Goal: Task Accomplishment & Management: Use online tool/utility

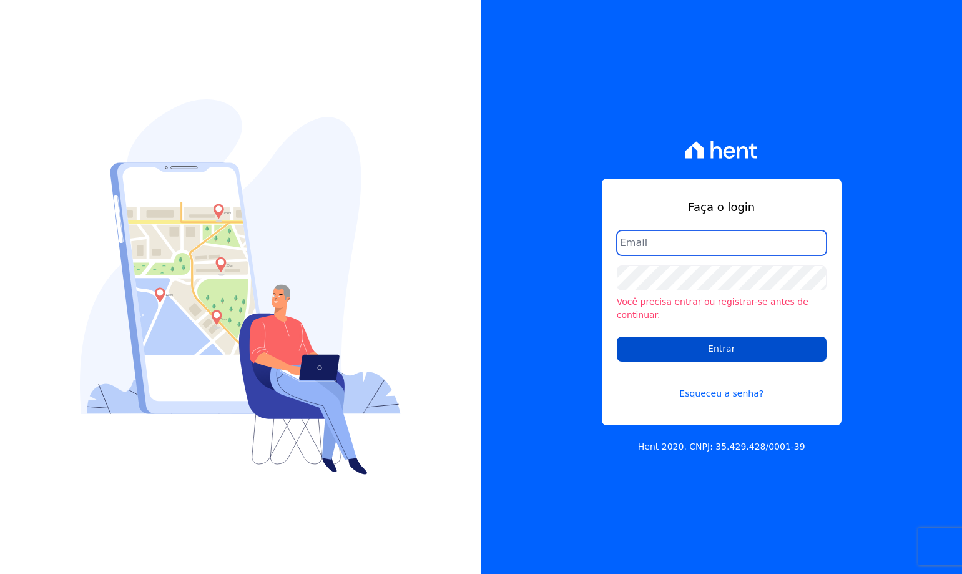
type input "[EMAIL_ADDRESS][DOMAIN_NAME]"
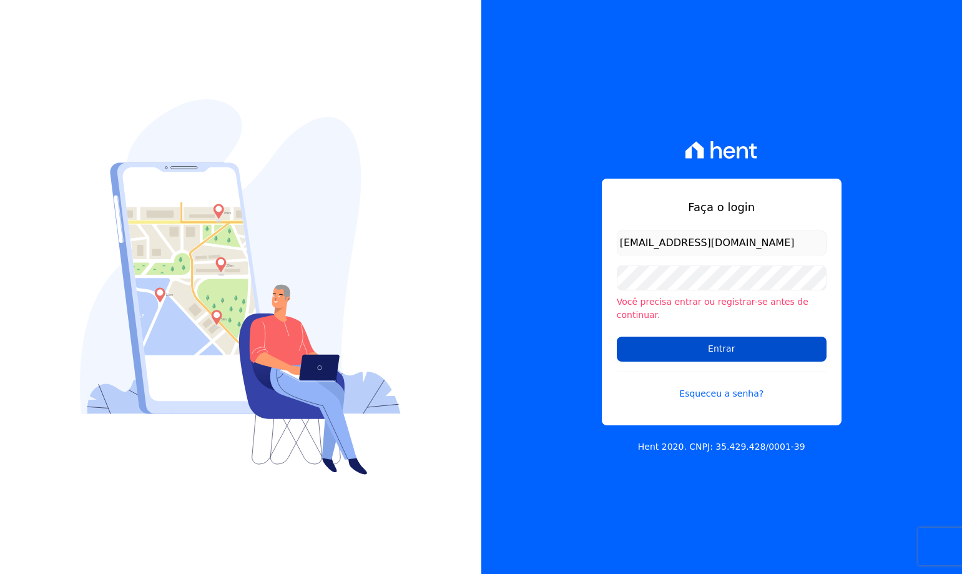
click at [704, 341] on input "Entrar" at bounding box center [722, 348] width 210 height 25
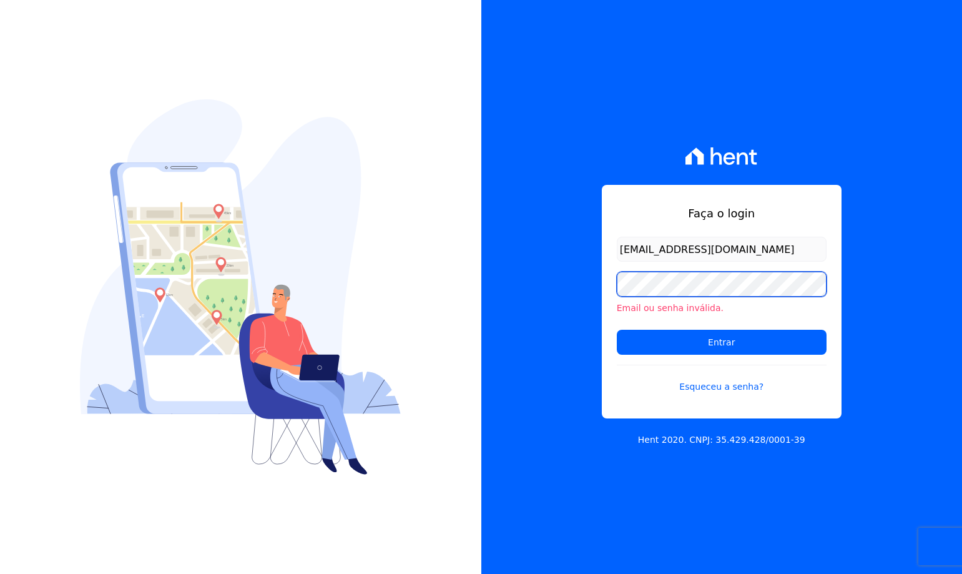
click at [545, 285] on div "Faça o login financeiro@vlbarros.com.br Email ou senha inválida. Entrar Esquece…" at bounding box center [721, 287] width 481 height 574
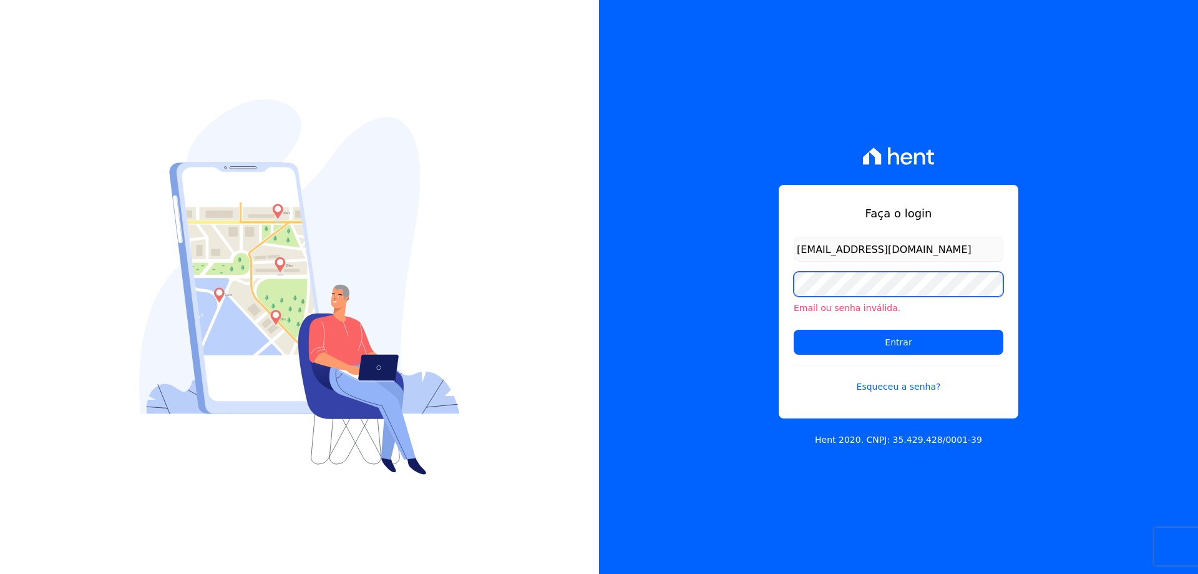
click at [794, 330] on input "Entrar" at bounding box center [899, 342] width 210 height 25
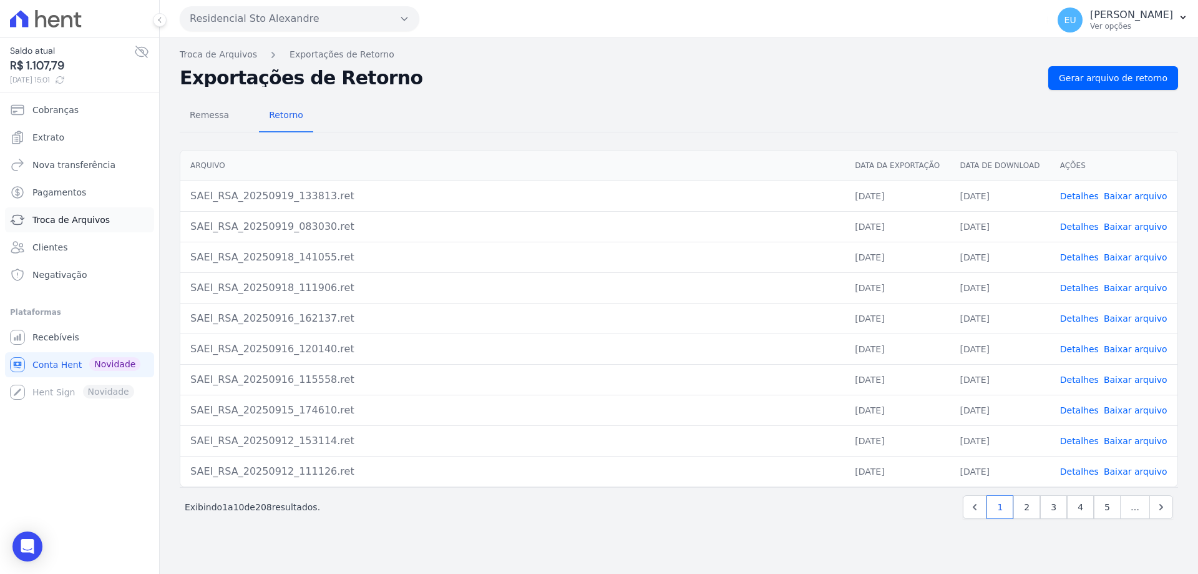
click at [76, 218] on span "Troca de Arquivos" at bounding box center [70, 219] width 77 height 12
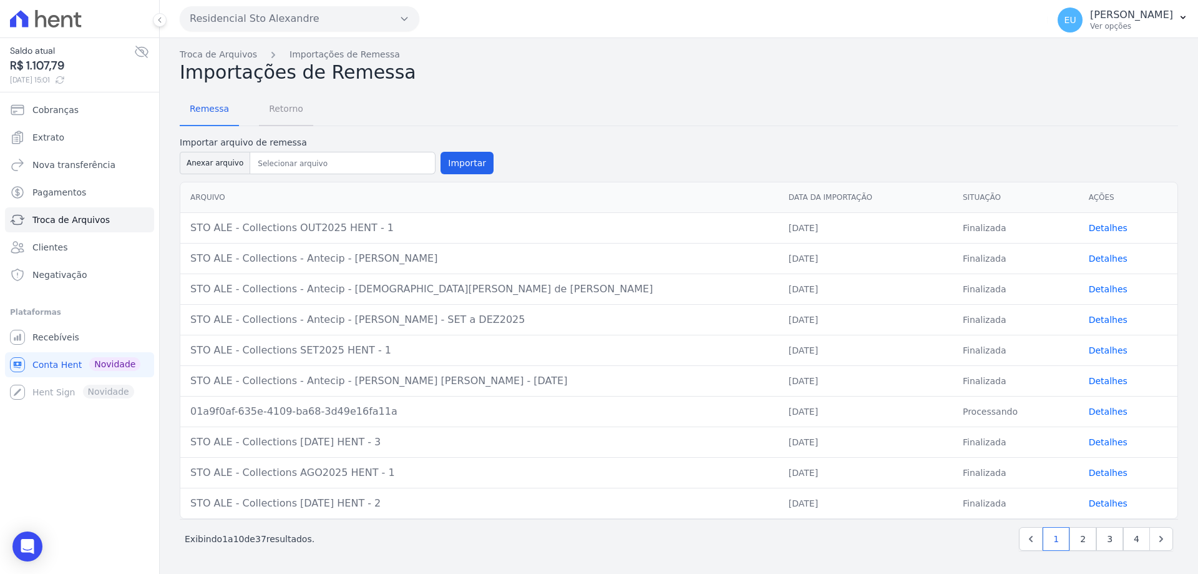
click at [283, 105] on span "Retorno" at bounding box center [286, 108] width 49 height 25
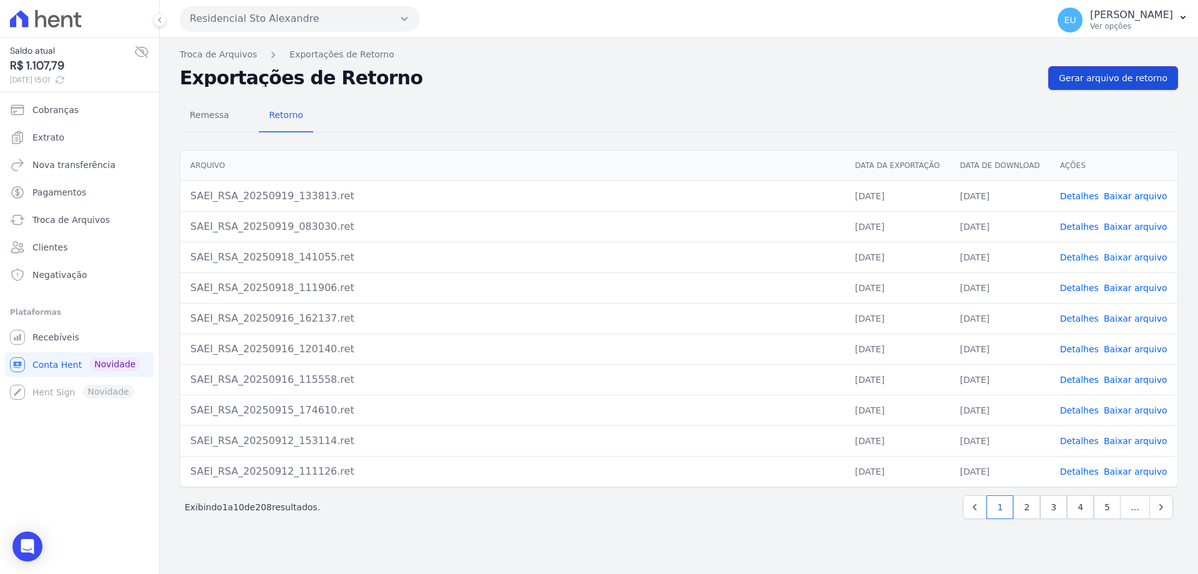
click at [1105, 76] on span "Gerar arquivo de retorno" at bounding box center [1113, 78] width 109 height 12
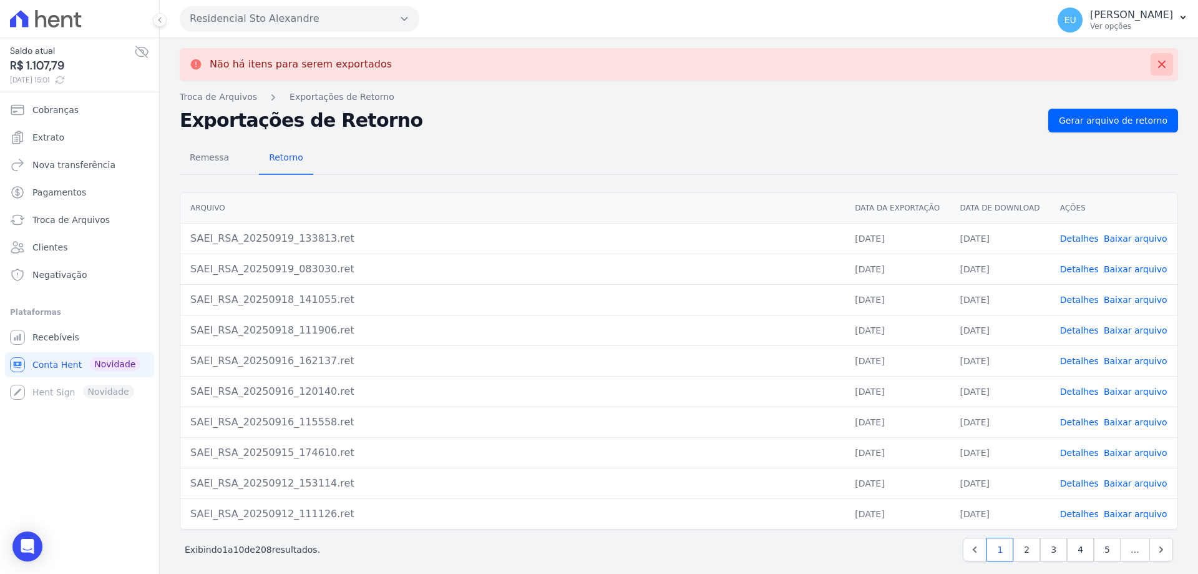
click at [1158, 62] on icon at bounding box center [1161, 64] width 7 height 7
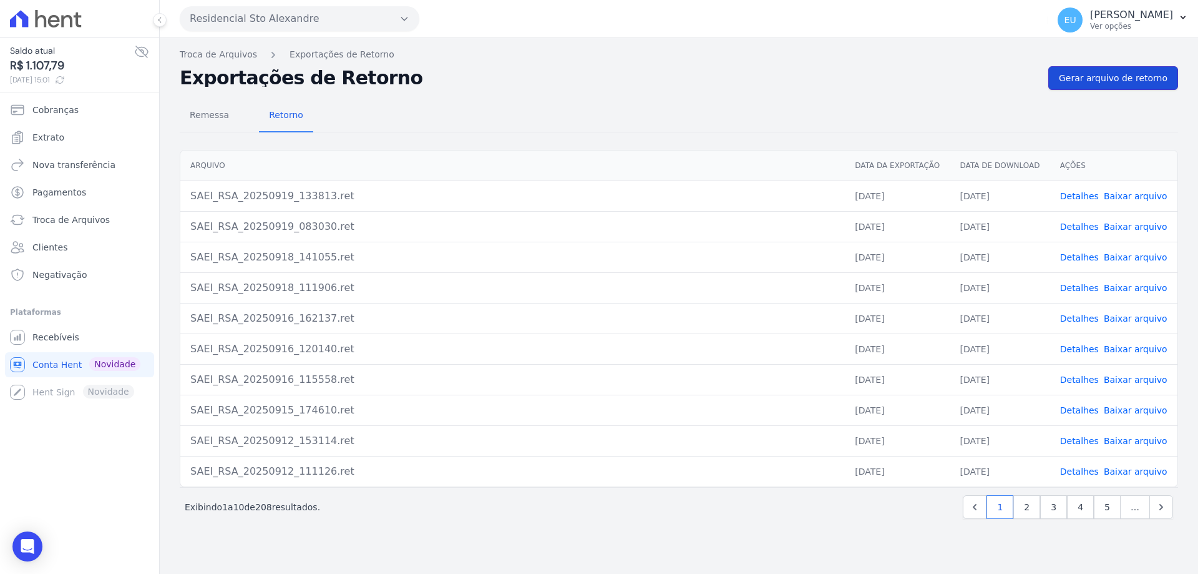
click at [1118, 72] on span "Gerar arquivo de retorno" at bounding box center [1113, 78] width 109 height 12
click at [1110, 76] on span "Gerar arquivo de retorno" at bounding box center [1113, 78] width 109 height 12
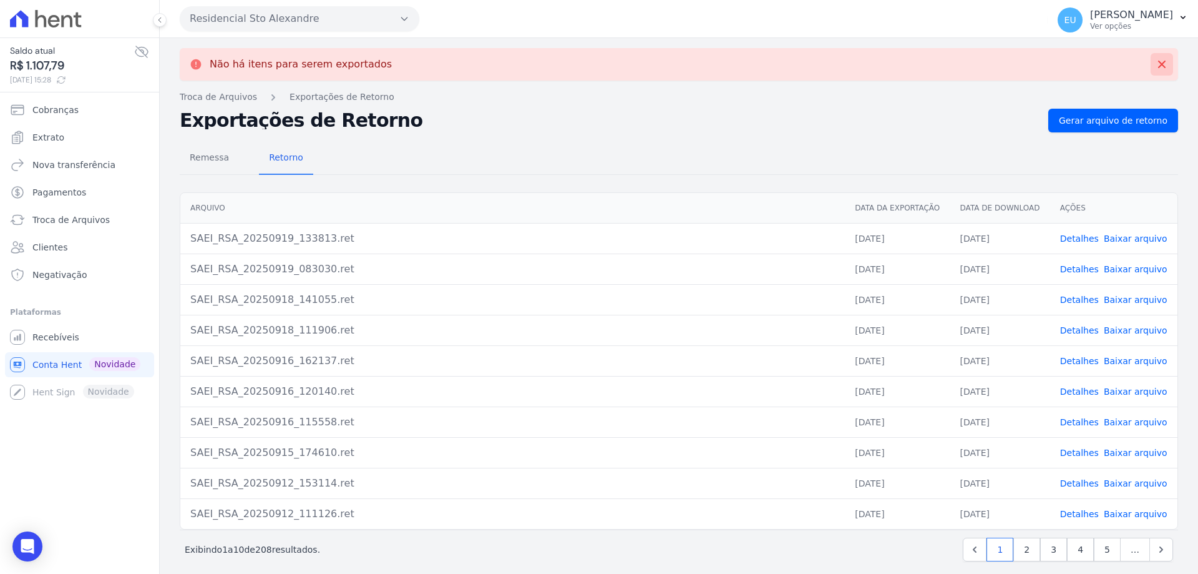
click at [1156, 63] on icon at bounding box center [1162, 64] width 12 height 12
